Goal: Task Accomplishment & Management: Manage account settings

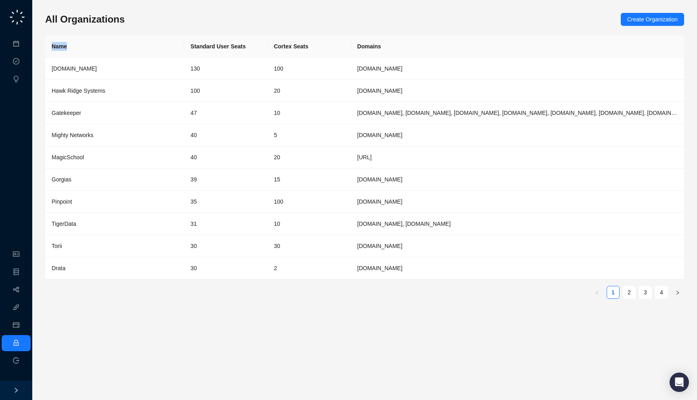
drag, startPoint x: 165, startPoint y: 42, endPoint x: 160, endPoint y: 29, distance: 14.8
click at [160, 29] on div "All Organizations Create Organization Name Standard User Seats Cortex Seats Dom…" at bounding box center [364, 159] width 639 height 292
click at [164, 33] on div "All Organizations Create Organization Name Standard User Seats Cortex Seats Dom…" at bounding box center [364, 159] width 639 height 292
drag, startPoint x: 388, startPoint y: 49, endPoint x: 393, endPoint y: 49, distance: 4.9
click at [393, 49] on th "Domains" at bounding box center [517, 46] width 333 height 22
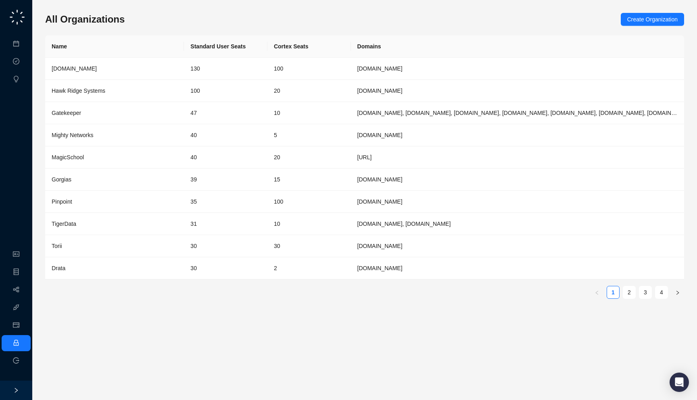
click at [403, 37] on th "Domains" at bounding box center [517, 46] width 333 height 22
click at [633, 298] on link "2" at bounding box center [629, 292] width 12 height 12
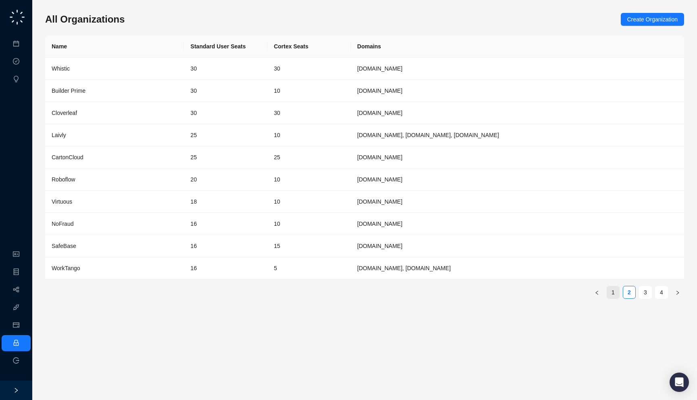
click at [615, 294] on link "1" at bounding box center [613, 292] width 12 height 12
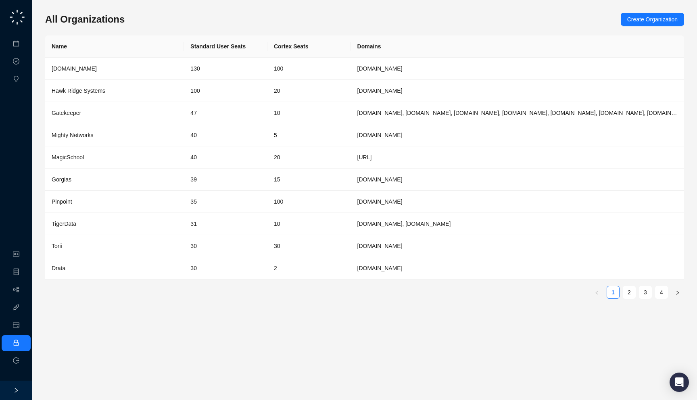
drag, startPoint x: 128, startPoint y: 16, endPoint x: 130, endPoint y: 24, distance: 8.3
click at [130, 24] on div "All Organizations Create Organization" at bounding box center [364, 19] width 639 height 13
click at [675, 294] on icon "right" at bounding box center [677, 292] width 5 height 5
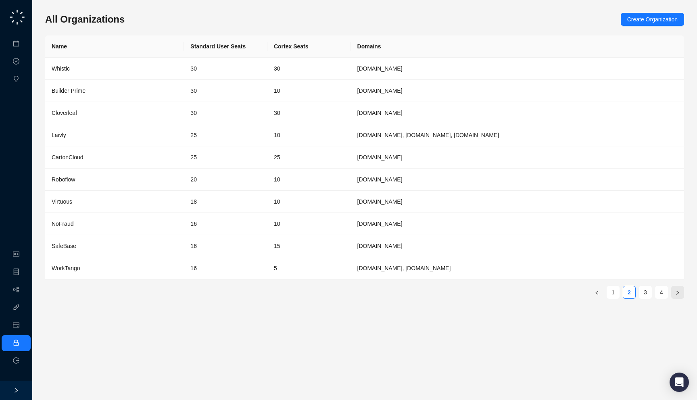
click at [675, 294] on icon "right" at bounding box center [677, 292] width 5 height 5
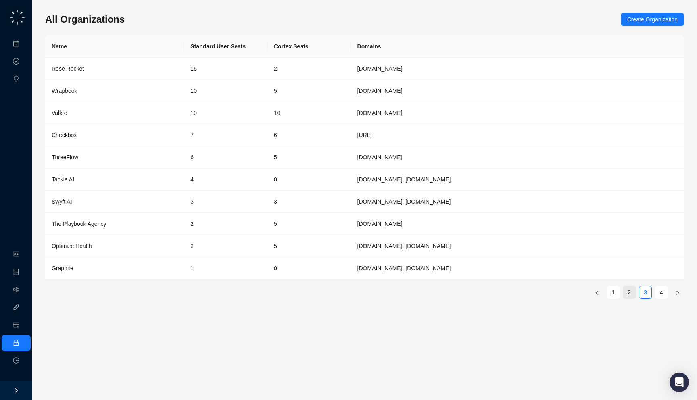
click at [630, 294] on link "2" at bounding box center [629, 292] width 12 height 12
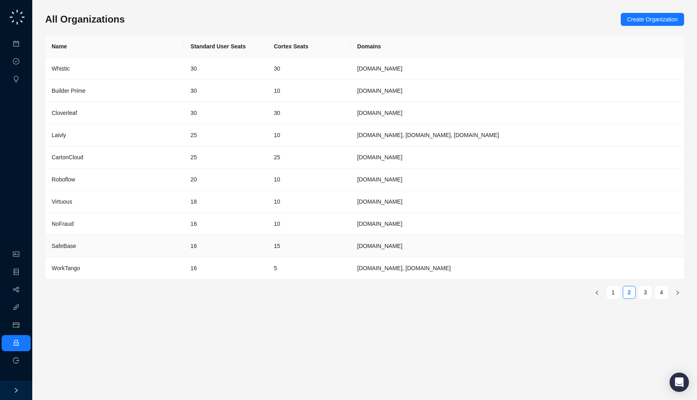
click at [307, 245] on td "15" at bounding box center [308, 246] width 83 height 22
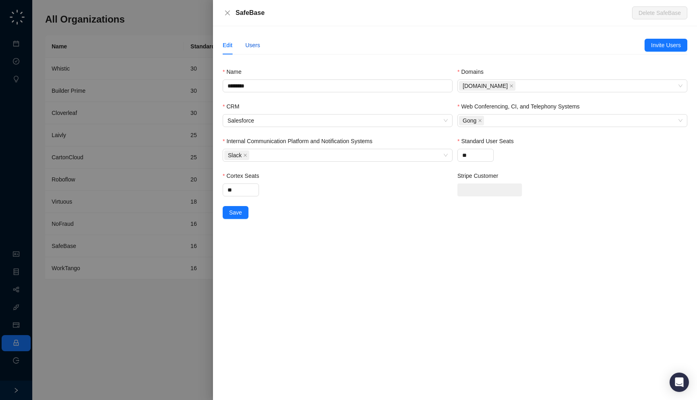
click at [252, 45] on div "Users" at bounding box center [252, 45] width 15 height 9
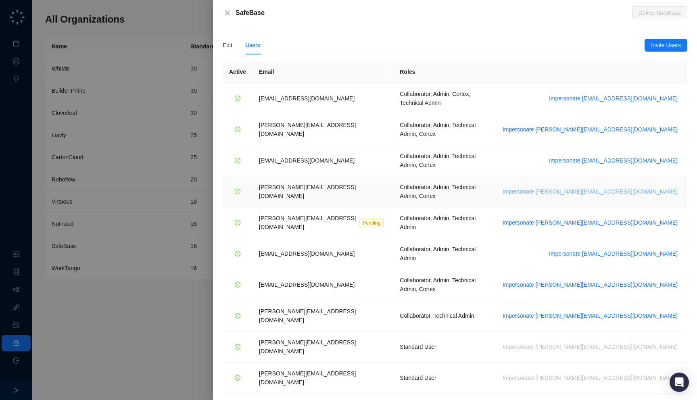
click at [636, 187] on span "Impersonate natalie@safebase.io" at bounding box center [590, 191] width 175 height 9
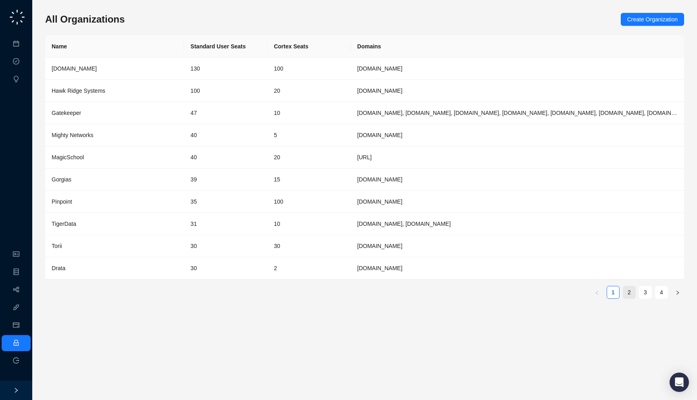
click at [623, 294] on link "2" at bounding box center [629, 292] width 12 height 12
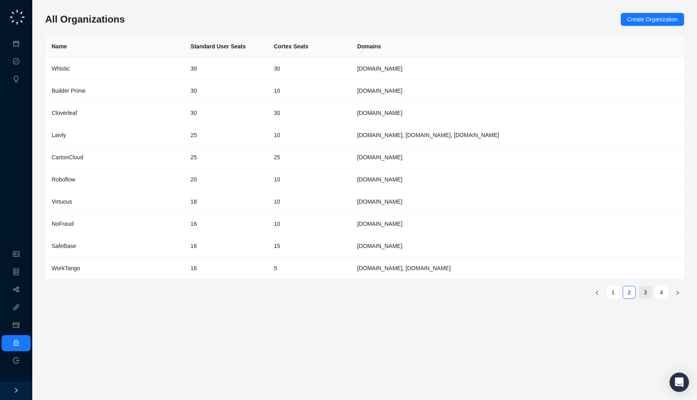
click at [645, 291] on link "3" at bounding box center [645, 292] width 12 height 12
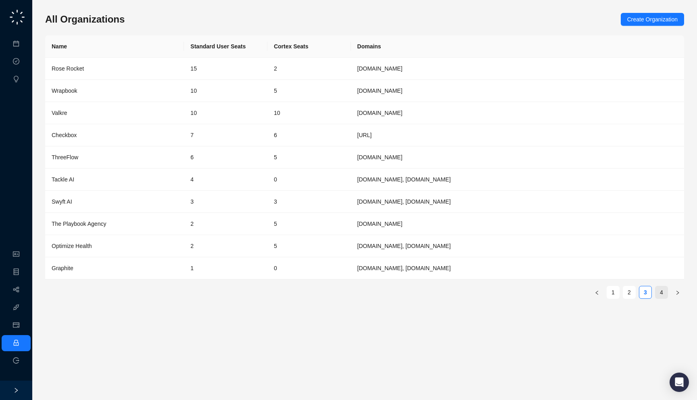
click at [660, 291] on link "4" at bounding box center [661, 292] width 12 height 12
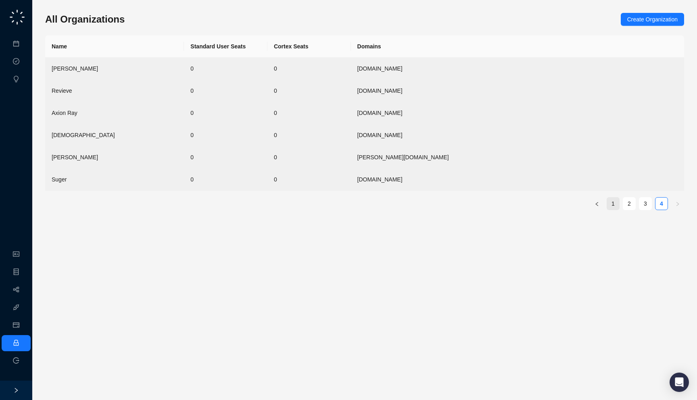
click at [617, 206] on link "1" at bounding box center [613, 204] width 12 height 12
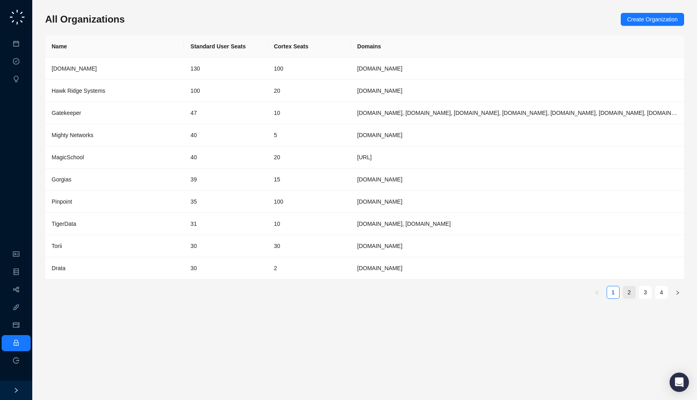
click at [633, 289] on link "2" at bounding box center [629, 292] width 12 height 12
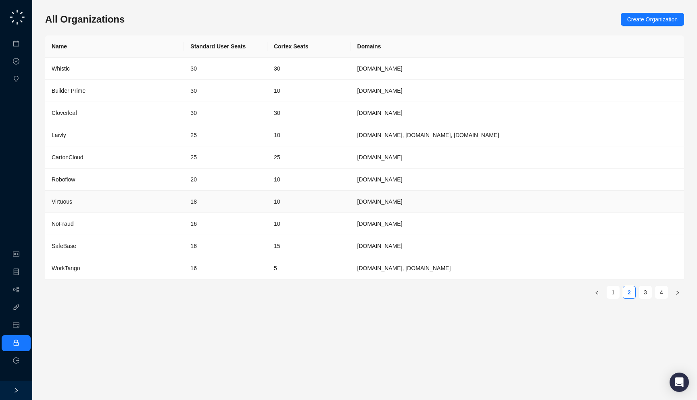
click at [463, 204] on td "virtuous.org" at bounding box center [517, 202] width 333 height 22
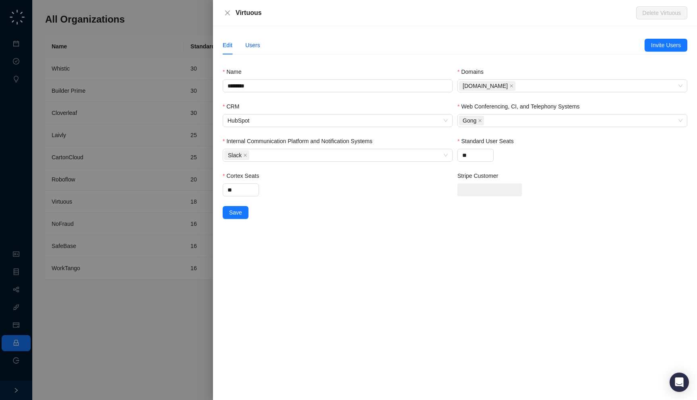
click at [254, 42] on div "Users" at bounding box center [252, 45] width 15 height 9
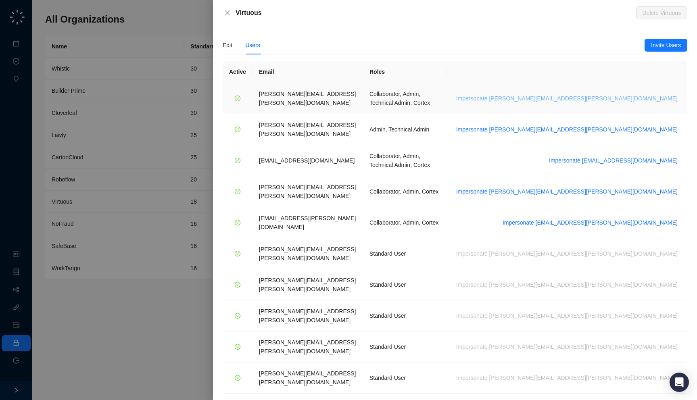
click at [620, 94] on span "Impersonate emily.beck@virtuous.org" at bounding box center [566, 98] width 221 height 9
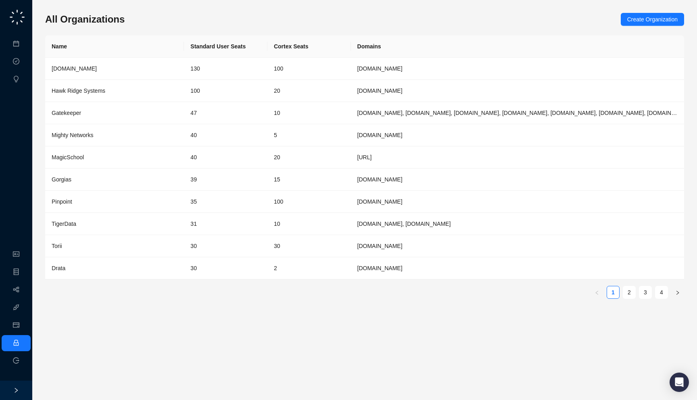
drag, startPoint x: 132, startPoint y: 21, endPoint x: 131, endPoint y: 25, distance: 4.1
click at [131, 25] on div "All Organizations Create Organization" at bounding box center [364, 19] width 639 height 13
click at [23, 287] on link "Workflows" at bounding box center [36, 290] width 26 height 6
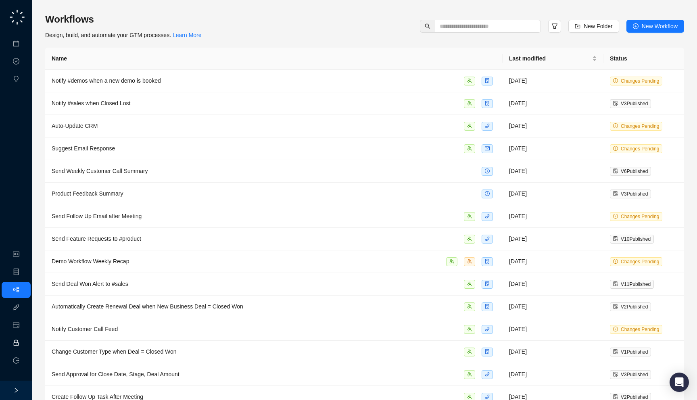
click at [23, 345] on link "Employee" at bounding box center [35, 343] width 25 height 6
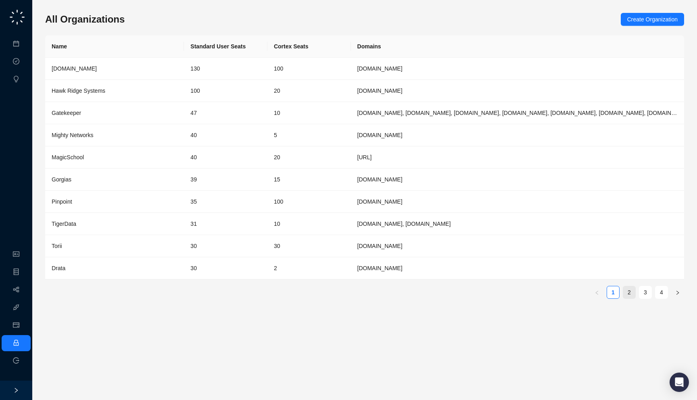
click at [628, 290] on link "2" at bounding box center [629, 292] width 12 height 12
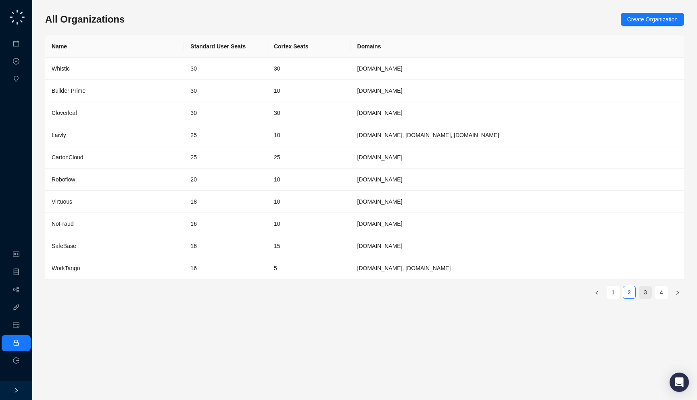
click at [642, 290] on link "3" at bounding box center [645, 292] width 12 height 12
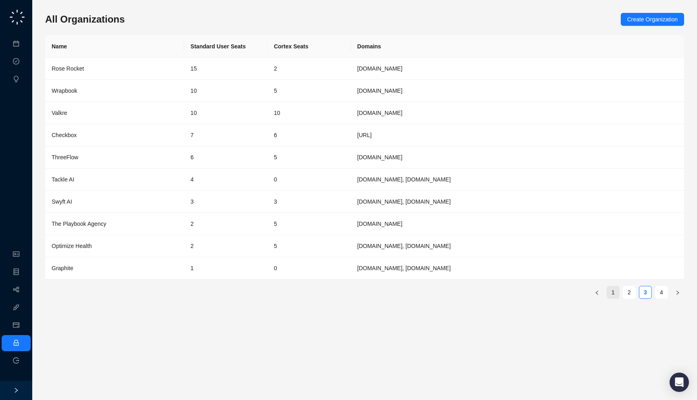
click at [615, 295] on link "1" at bounding box center [613, 292] width 12 height 12
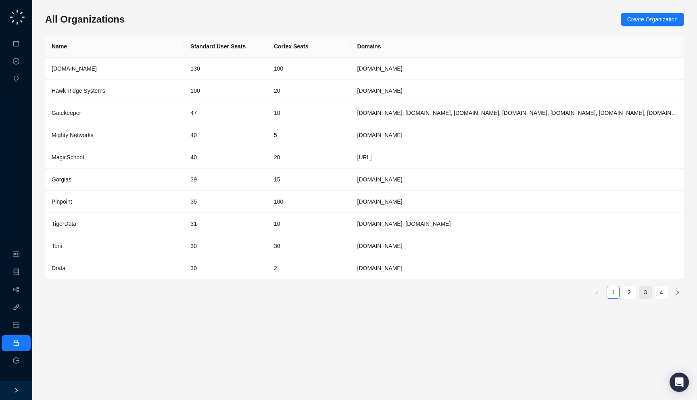
click at [647, 296] on link "3" at bounding box center [645, 292] width 12 height 12
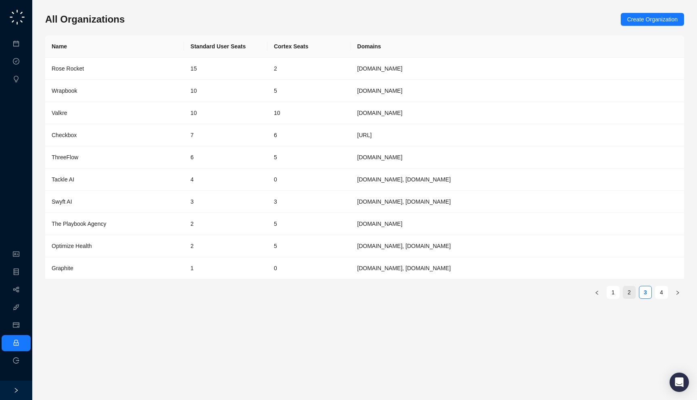
click at [627, 292] on link "2" at bounding box center [629, 292] width 12 height 12
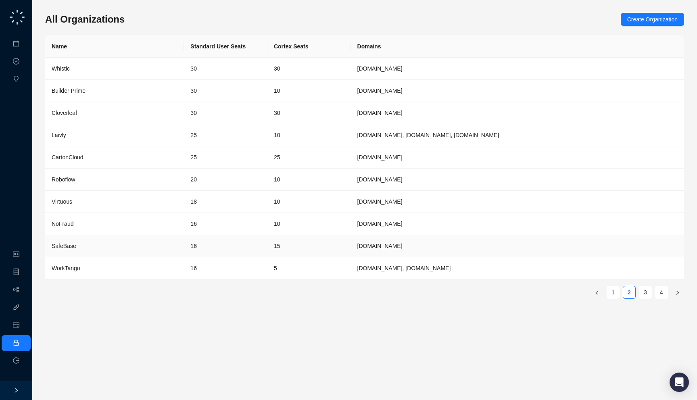
click at [292, 244] on td "15" at bounding box center [308, 246] width 83 height 22
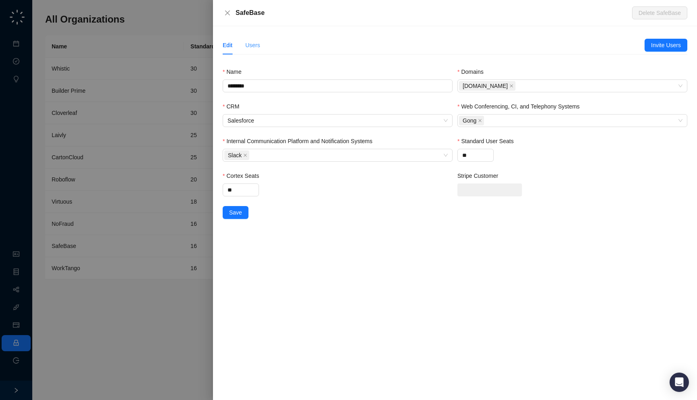
click at [255, 40] on div "Users" at bounding box center [252, 45] width 15 height 19
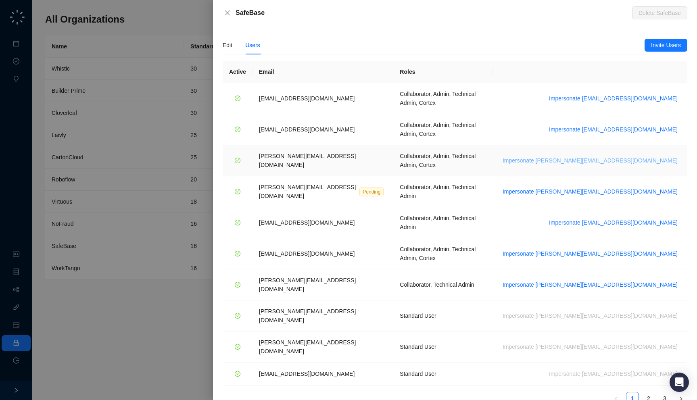
click at [634, 156] on span "Impersonate natalie@safebase.io" at bounding box center [590, 160] width 175 height 9
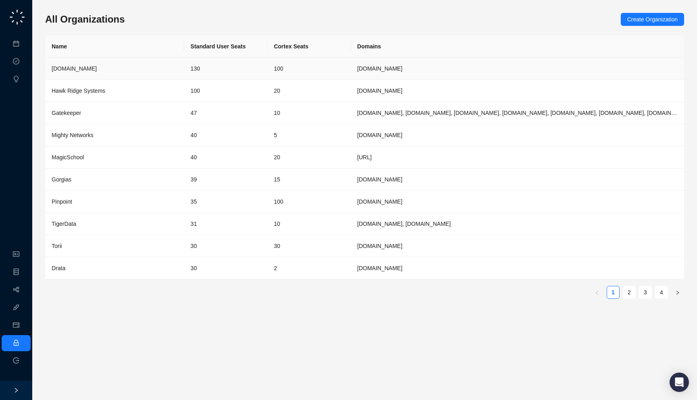
click at [255, 73] on td "130" at bounding box center [225, 69] width 83 height 22
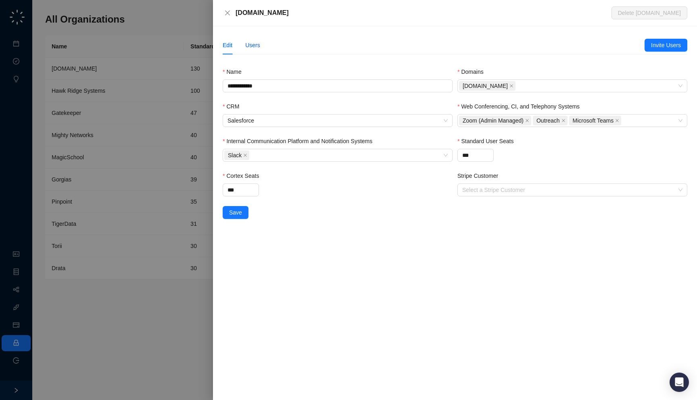
click at [252, 46] on div "Users" at bounding box center [252, 45] width 15 height 9
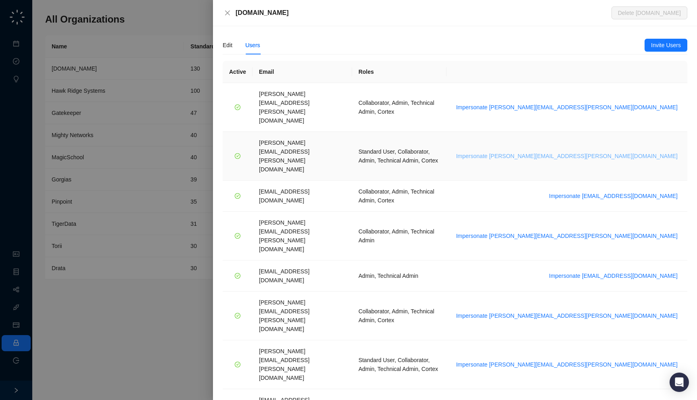
click at [621, 152] on span "Impersonate [PERSON_NAME][EMAIL_ADDRESS][PERSON_NAME][DOMAIN_NAME]" at bounding box center [566, 156] width 221 height 9
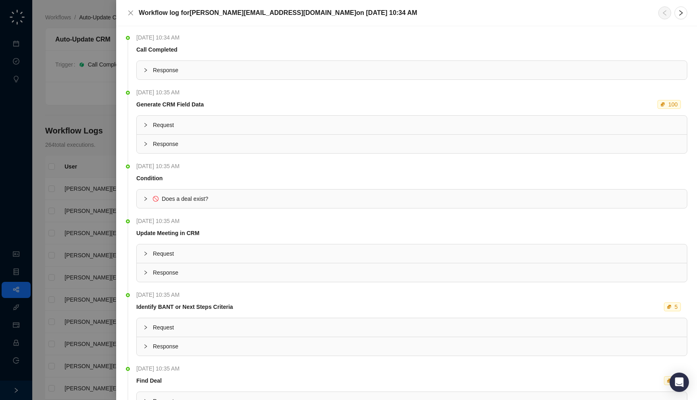
click at [107, 133] on div at bounding box center [348, 200] width 697 height 400
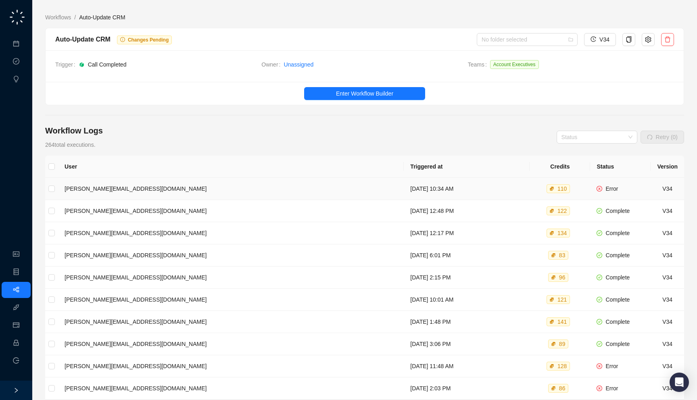
click at [404, 184] on td "[DATE] 10:34 AM" at bounding box center [467, 189] width 126 height 22
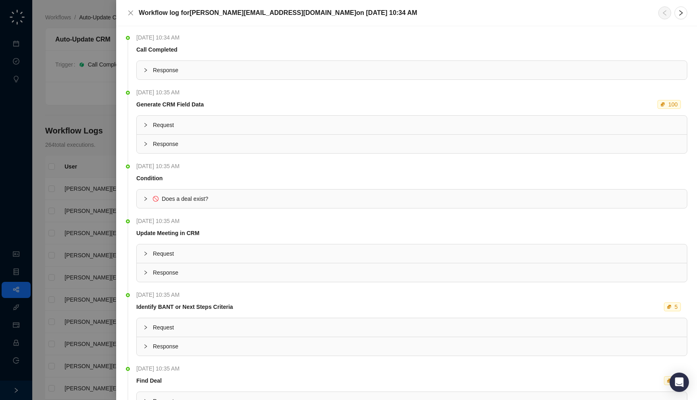
click at [100, 165] on div at bounding box center [348, 200] width 697 height 400
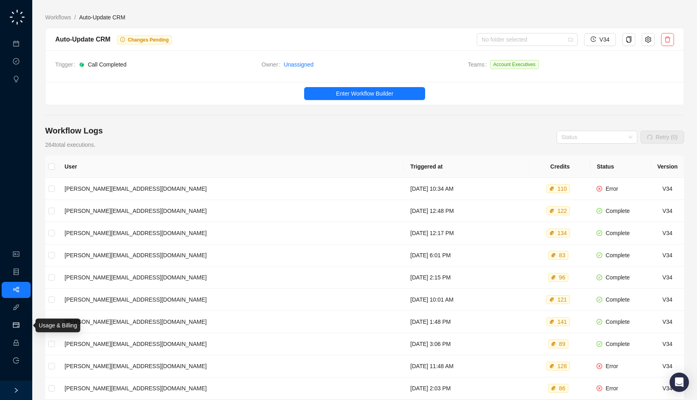
click at [23, 325] on link "Usage & Billing" at bounding box center [42, 325] width 38 height 6
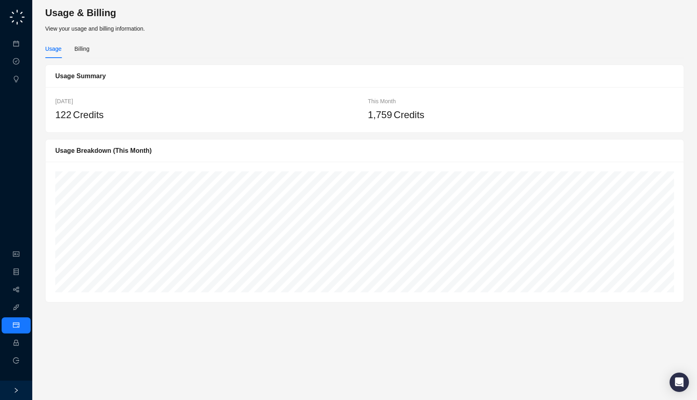
click at [136, 117] on div "122 Credits" at bounding box center [208, 114] width 306 height 15
drag, startPoint x: 186, startPoint y: 21, endPoint x: 184, endPoint y: 27, distance: 6.5
click at [184, 27] on div "Usage & Billing View your usage and billing information." at bounding box center [364, 19] width 645 height 27
click at [240, 12] on h3 "Usage & Billing" at bounding box center [364, 12] width 639 height 13
